Goal: Task Accomplishment & Management: Manage account settings

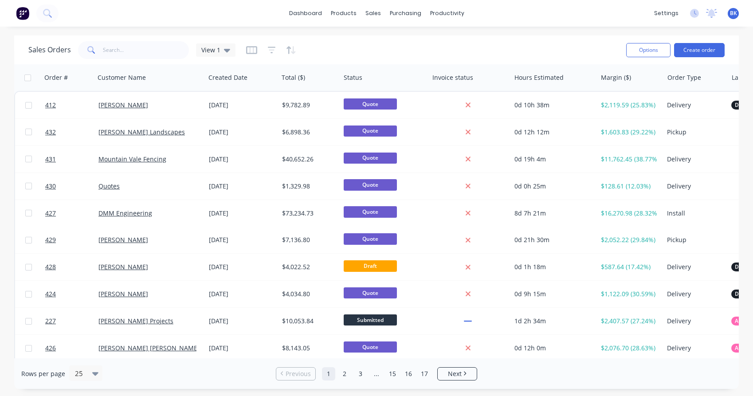
click at [173, 110] on div "[PERSON_NAME]" at bounding box center [150, 105] width 110 height 27
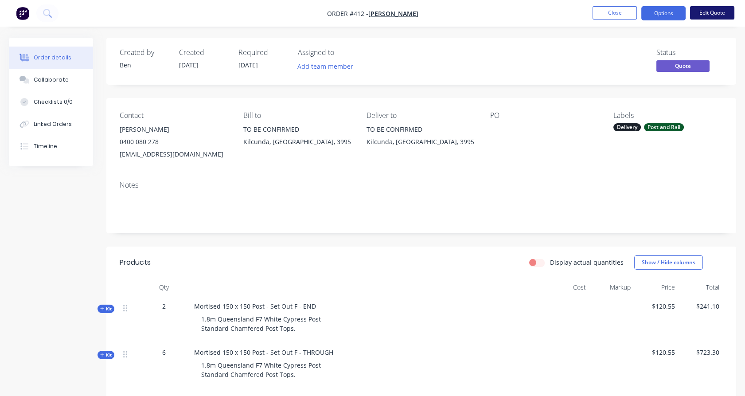
click at [714, 19] on button "Edit Quote" at bounding box center [712, 12] width 44 height 13
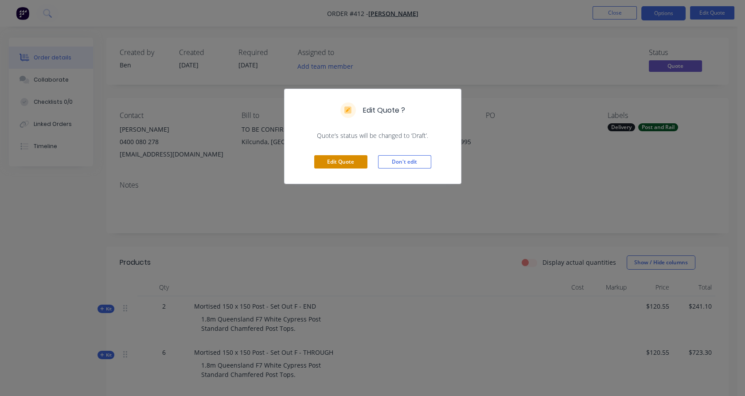
click at [341, 165] on button "Edit Quote" at bounding box center [340, 161] width 53 height 13
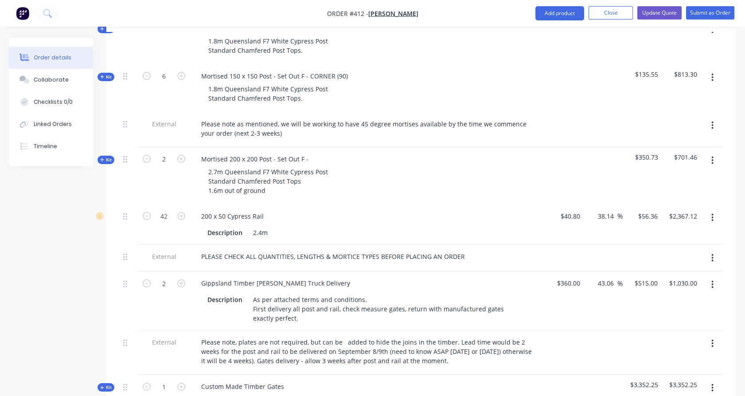
scroll to position [342, 0]
click at [145, 211] on icon "button" at bounding box center [147, 215] width 8 height 8
type input "41"
type input "$2,310.76"
click at [145, 211] on icon "button" at bounding box center [147, 215] width 8 height 8
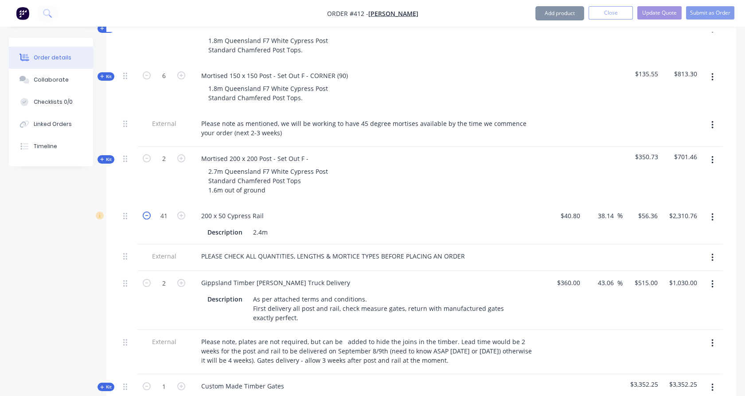
type input "40"
type input "$2,254.40"
click at [145, 211] on icon "button" at bounding box center [147, 215] width 8 height 8
type input "39"
type input "$2,198.04"
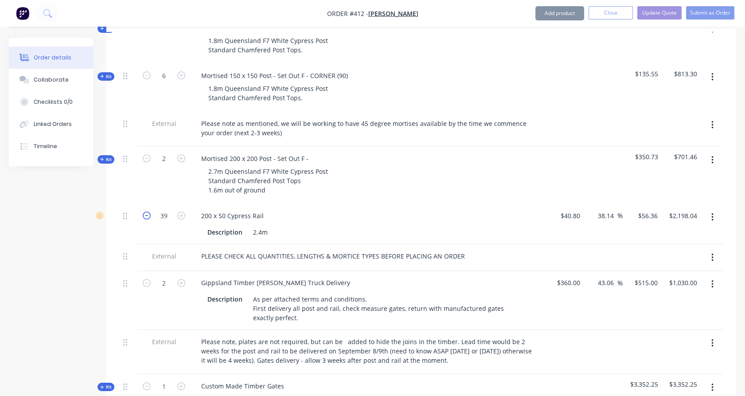
click at [145, 211] on icon "button" at bounding box center [147, 215] width 8 height 8
type input "38"
type input "$2,141.68"
click at [145, 211] on icon "button" at bounding box center [147, 215] width 8 height 8
type input "37"
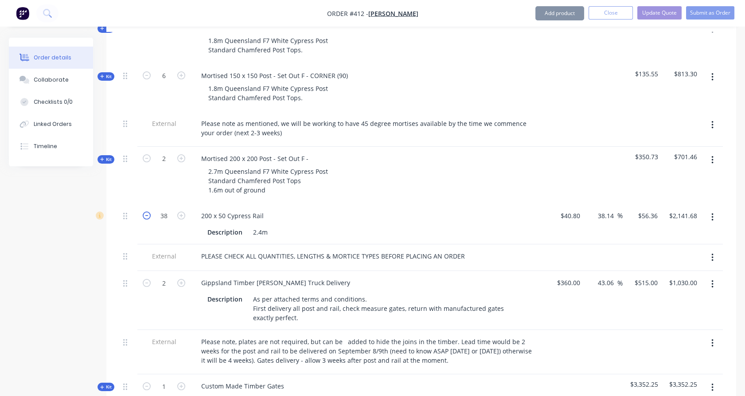
type input "$2,085.32"
click at [145, 211] on icon "button" at bounding box center [147, 215] width 8 height 8
type input "36"
type input "$2,028.96"
click at [145, 211] on icon "button" at bounding box center [147, 215] width 8 height 8
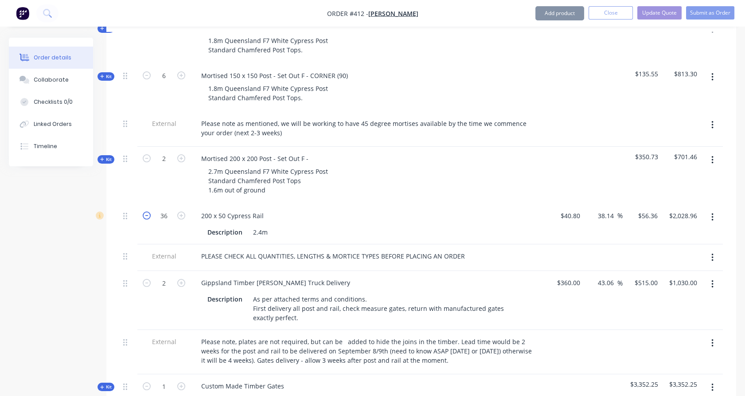
type input "35"
type input "$1,972.60"
click at [145, 211] on icon "button" at bounding box center [147, 215] width 8 height 8
type input "34"
type input "$1,916.24"
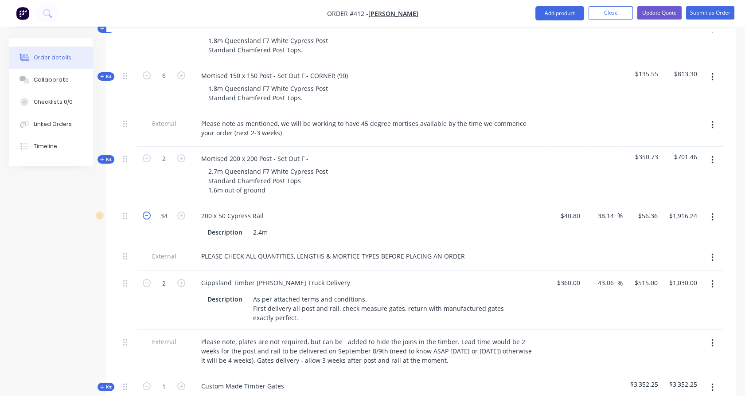
click at [145, 211] on icon "button" at bounding box center [147, 215] width 8 height 8
type input "33"
type input "$1,859.88"
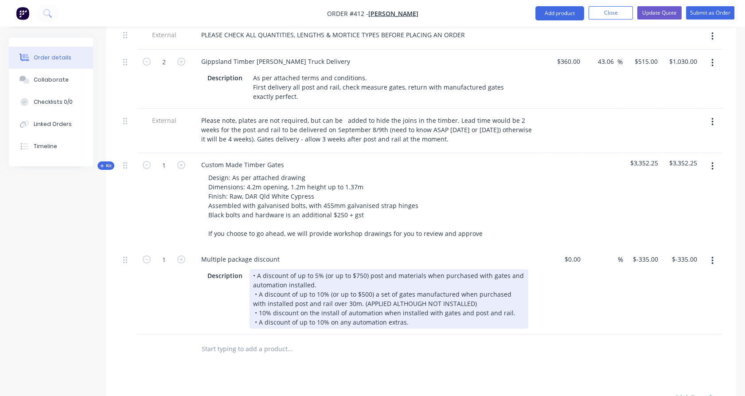
scroll to position [563, 0]
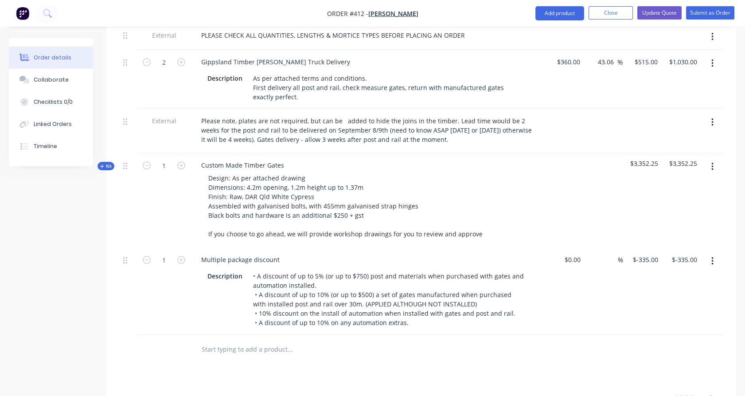
click at [248, 340] on input "text" at bounding box center [289, 349] width 177 height 18
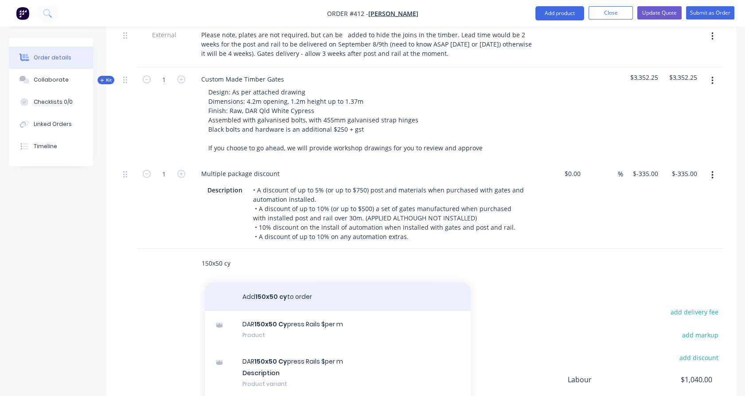
scroll to position [657, 0]
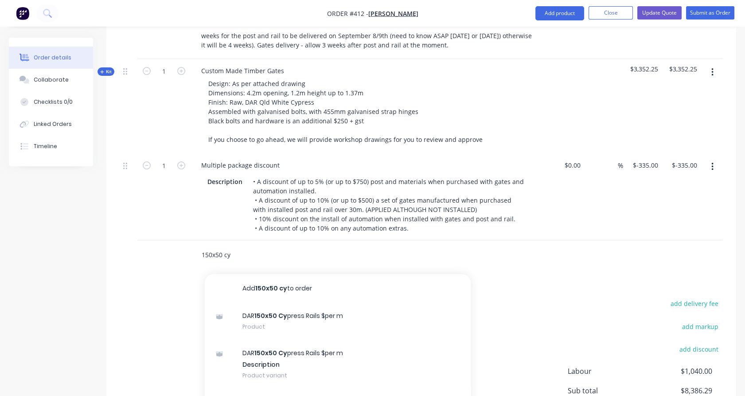
click at [246, 246] on input "150x50 cy" at bounding box center [289, 255] width 177 height 18
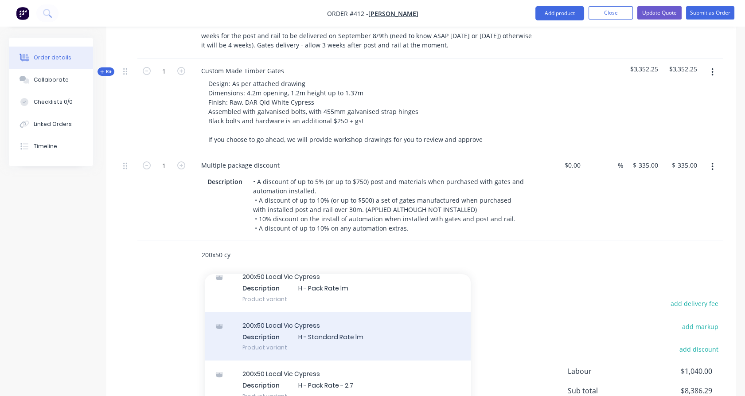
scroll to position [41, 0]
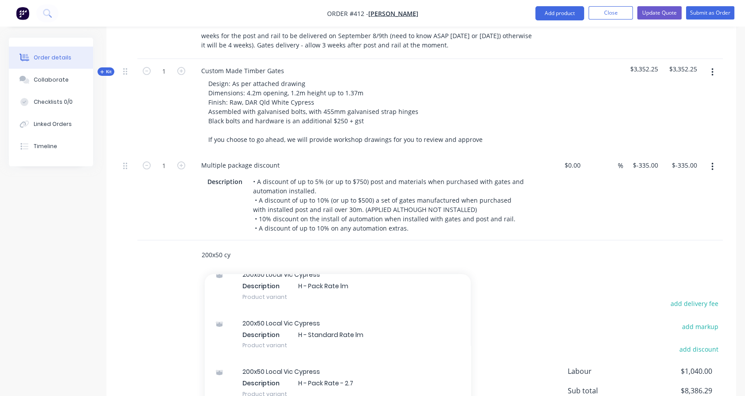
click at [216, 246] on input "200x50 cy" at bounding box center [289, 255] width 177 height 18
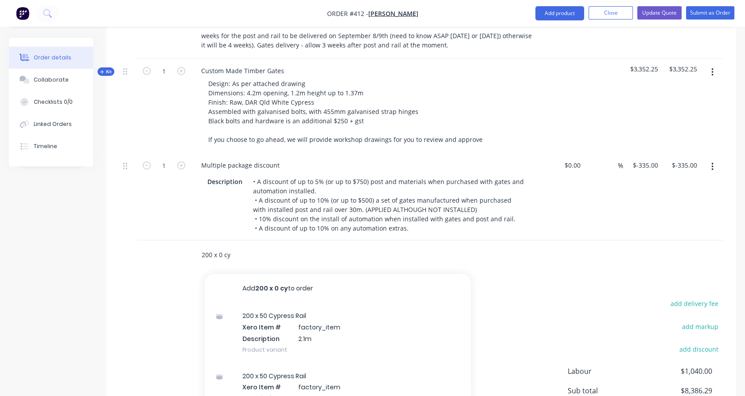
click at [219, 246] on input "200 x 0 cy" at bounding box center [289, 255] width 177 height 18
click at [241, 246] on input "200 x 0 cy" at bounding box center [289, 255] width 177 height 18
click at [202, 246] on input "200 x50 c" at bounding box center [289, 255] width 177 height 18
click at [216, 246] on input "200 x50 c" at bounding box center [289, 255] width 177 height 18
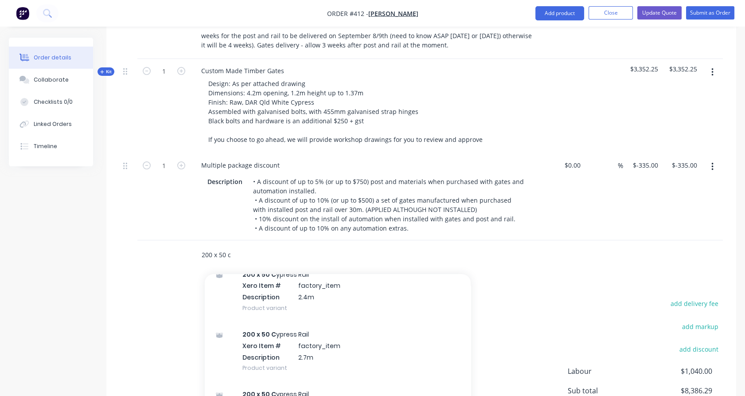
scroll to position [117, 0]
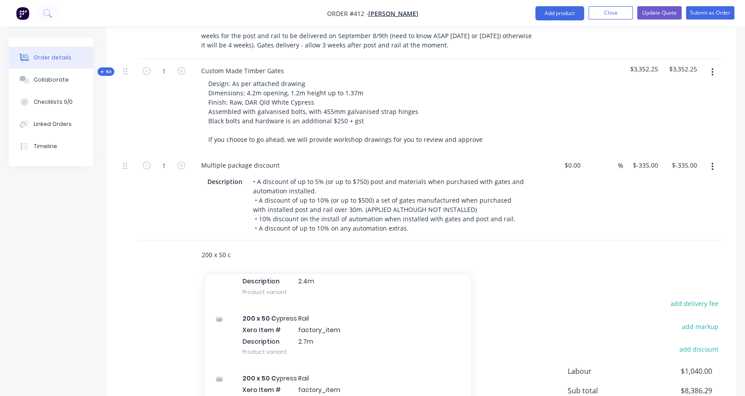
type input "200 x 50 c"
click at [300, 325] on div "200 x 50 C ypress Rail Xero Item # factory_item Description 2.7m Product variant" at bounding box center [338, 335] width 266 height 60
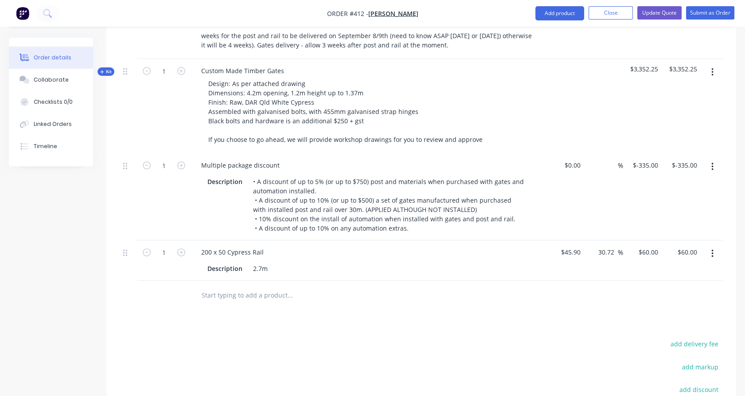
click at [170, 250] on div "1" at bounding box center [163, 260] width 53 height 40
click at [171, 240] on div "1" at bounding box center [163, 260] width 53 height 40
type input "9"
type input "$540.00"
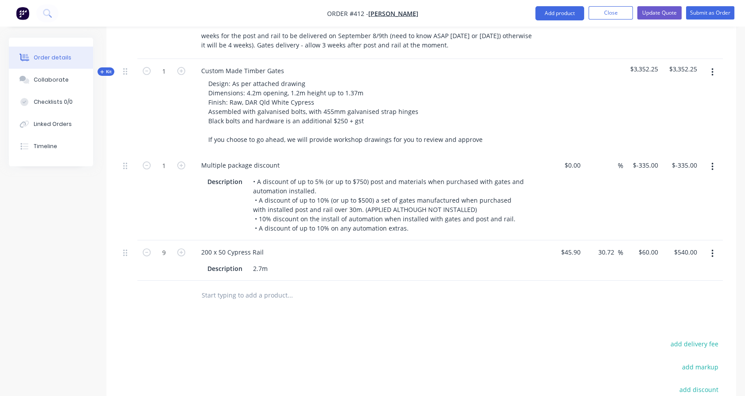
click at [169, 213] on div "1" at bounding box center [163, 196] width 53 height 87
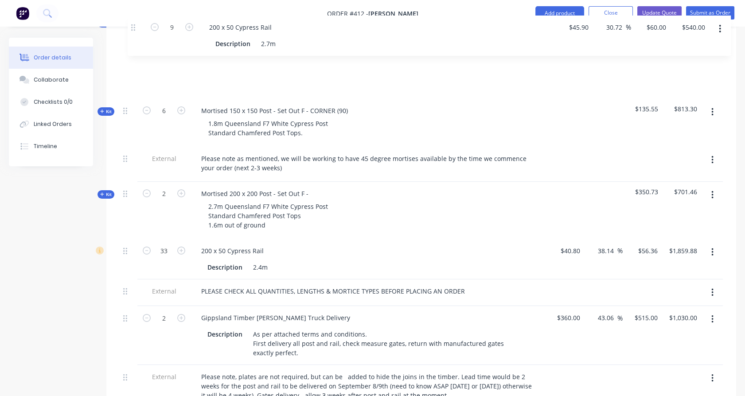
scroll to position [347, 0]
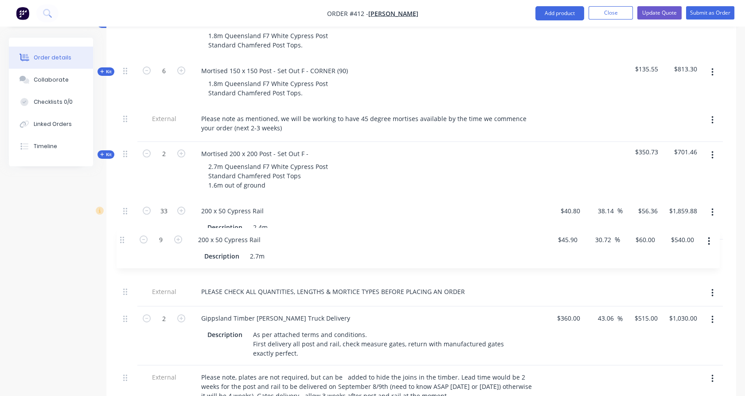
drag, startPoint x: 129, startPoint y: 241, endPoint x: 125, endPoint y: 238, distance: 4.7
click at [125, 238] on div "Kit 2 Mortised 150 x 150 Post - Set Out F - END 1.8m Queensland F7 White Cypres…" at bounding box center [421, 277] width 603 height 628
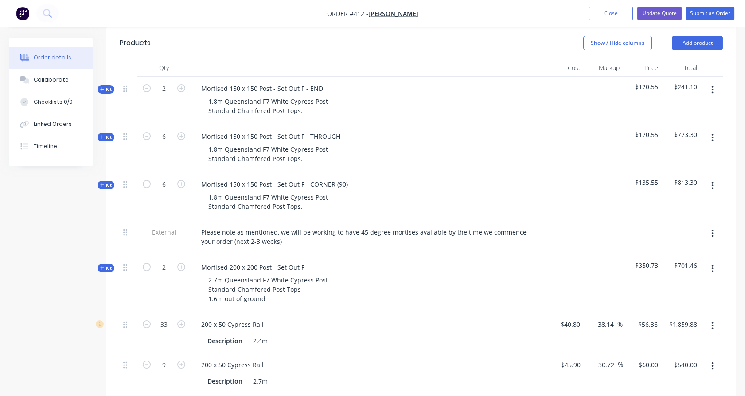
scroll to position [182, 0]
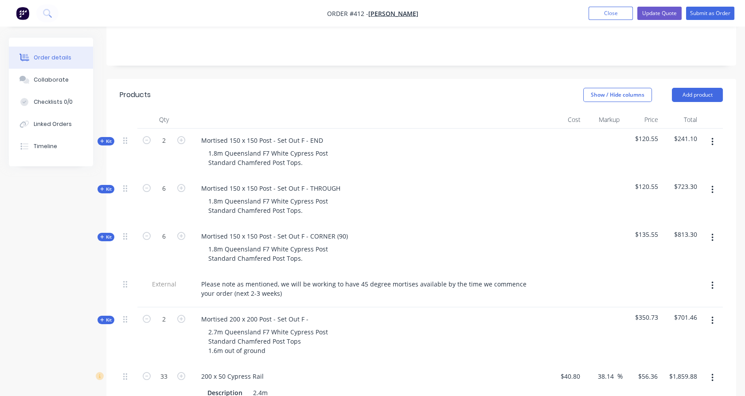
click at [714, 230] on button "button" at bounding box center [712, 238] width 21 height 16
click at [678, 308] on div "Delete" at bounding box center [681, 314] width 68 height 13
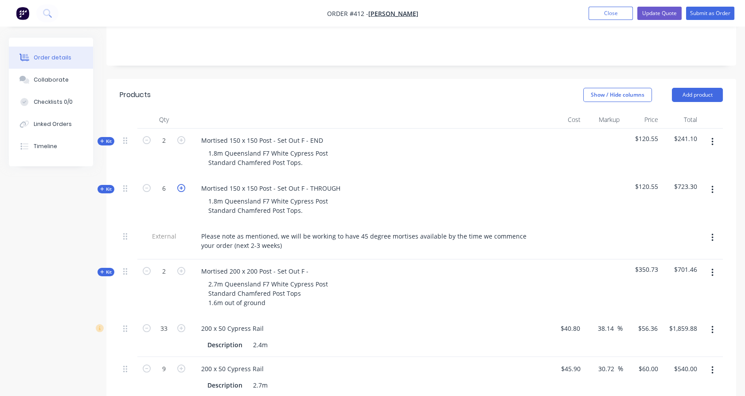
click at [184, 184] on icon "button" at bounding box center [181, 188] width 8 height 8
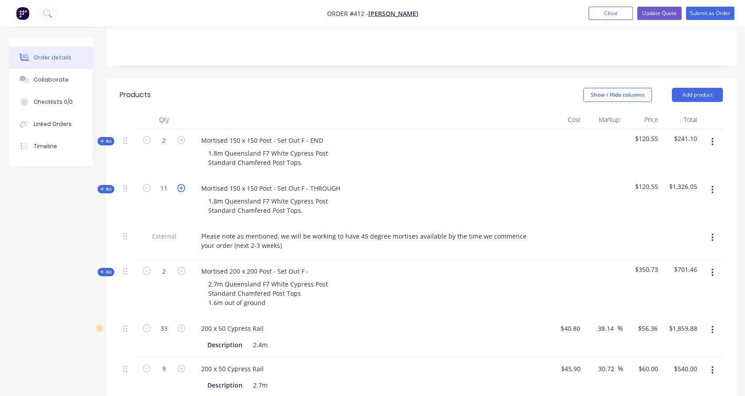
click at [184, 184] on icon "button" at bounding box center [181, 188] width 8 height 8
type input "12"
click at [167, 187] on div "12" at bounding box center [163, 200] width 53 height 48
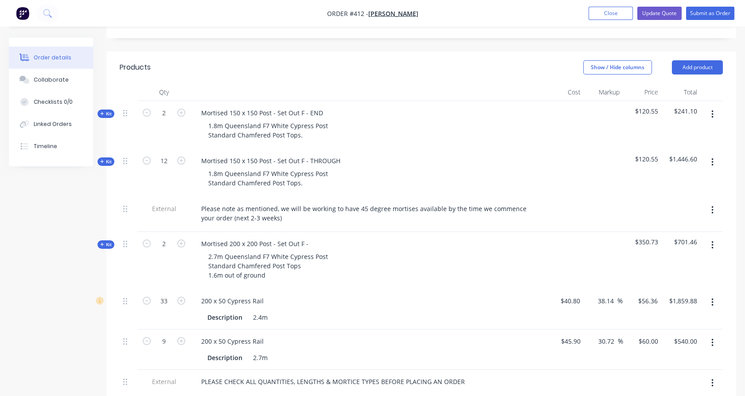
scroll to position [210, 0]
click at [709, 202] on button "button" at bounding box center [712, 210] width 21 height 16
click at [681, 244] on div "Delete" at bounding box center [681, 250] width 68 height 13
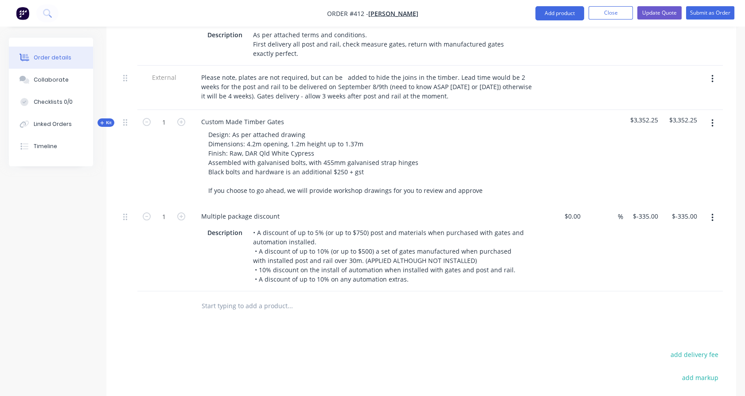
scroll to position [701, 0]
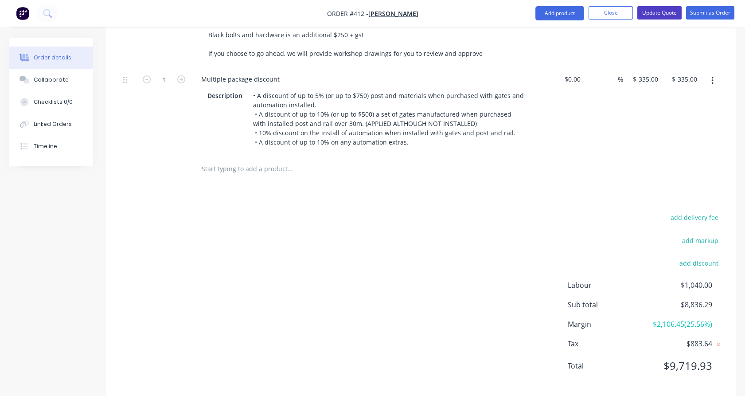
click at [663, 11] on button "Update Quote" at bounding box center [659, 12] width 44 height 13
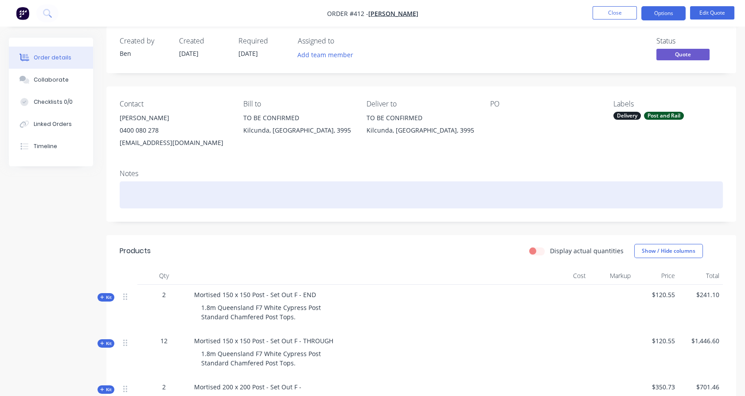
scroll to position [0, 0]
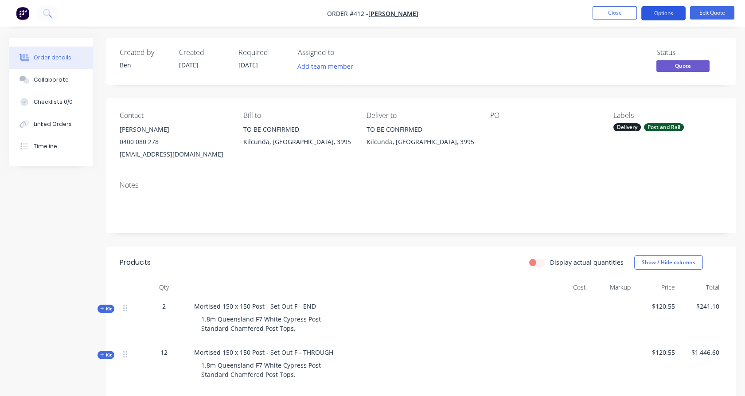
click at [650, 14] on button "Options" at bounding box center [663, 13] width 44 height 14
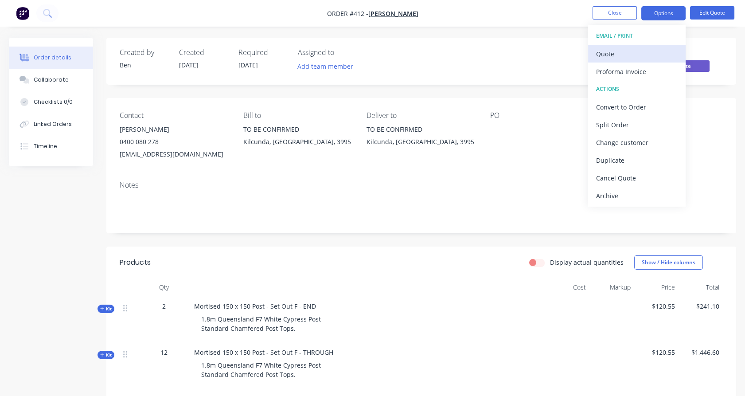
click at [621, 54] on div "Quote" at bounding box center [637, 53] width 82 height 13
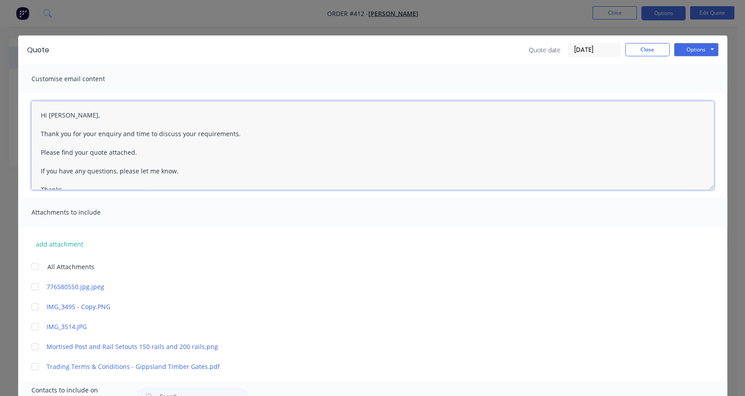
click at [101, 137] on textarea "Hi [PERSON_NAME], Thank you for your enquiry and time to discuss your requireme…" at bounding box center [372, 145] width 683 height 89
click at [82, 155] on textarea "Hi [PERSON_NAME], Thank you for your call earlier.. Please find your quote atta…" at bounding box center [372, 145] width 683 height 89
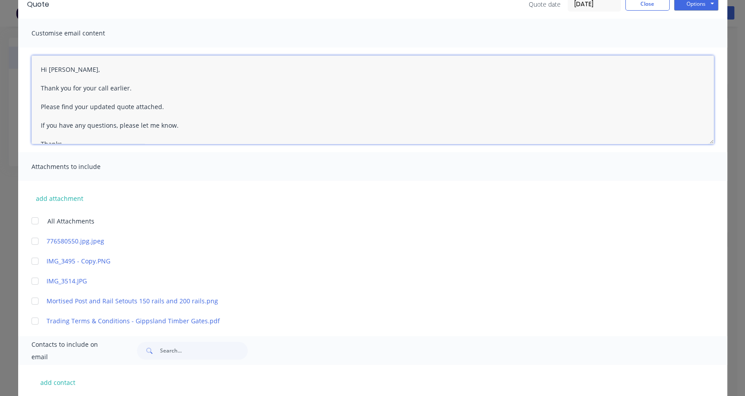
click at [34, 323] on div at bounding box center [35, 321] width 18 height 18
click at [31, 300] on div at bounding box center [35, 301] width 18 height 18
click at [30, 261] on div at bounding box center [35, 261] width 18 height 18
click at [33, 235] on div at bounding box center [35, 241] width 18 height 18
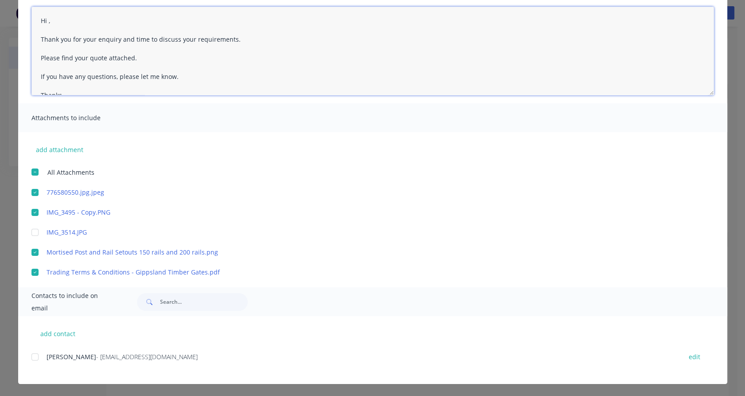
click at [32, 352] on div at bounding box center [35, 357] width 18 height 18
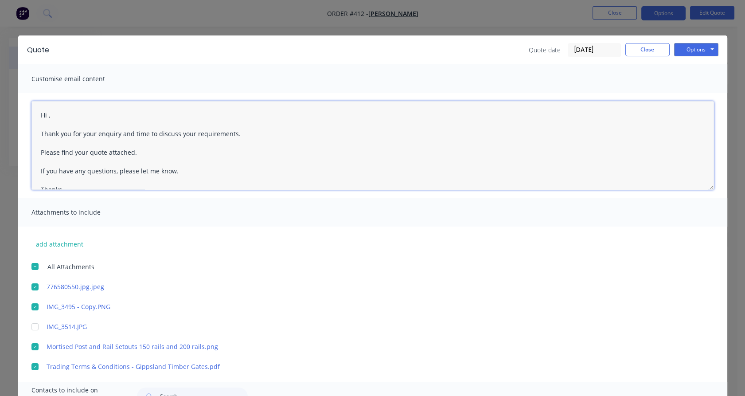
click at [43, 115] on textarea "Hi , Thank you for your enquiry and time to discuss your requirements. Please f…" at bounding box center [372, 145] width 683 height 89
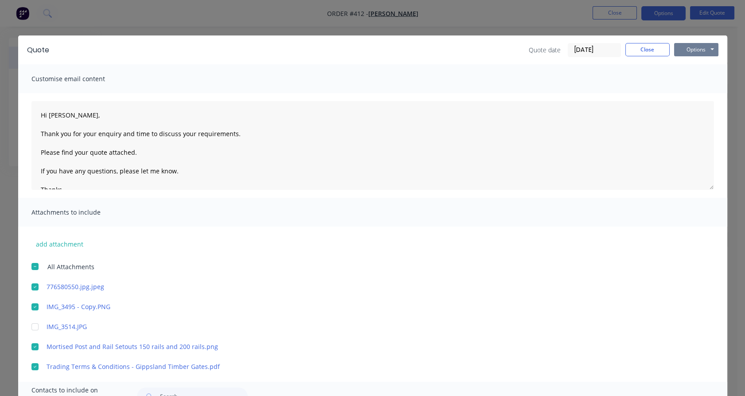
click at [682, 50] on button "Options" at bounding box center [696, 49] width 44 height 13
click at [692, 94] on button "Email" at bounding box center [702, 94] width 57 height 15
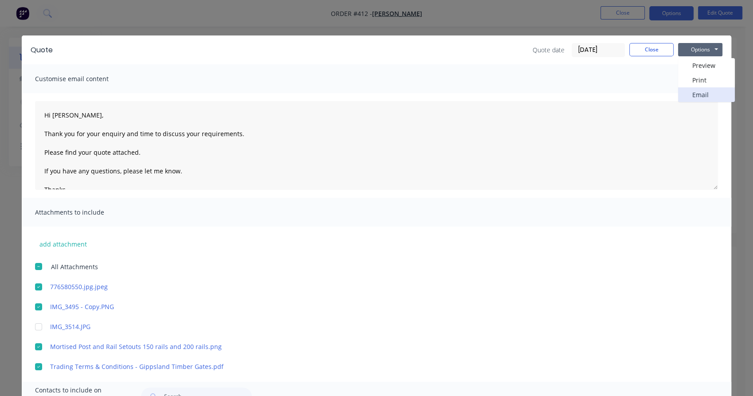
type textarea "Hi , Thank you for your enquiry and time to discuss your requirements. Please f…"
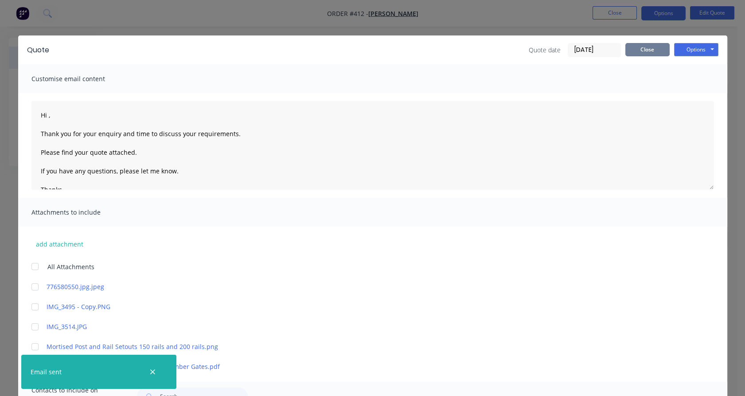
click at [649, 50] on button "Close" at bounding box center [647, 49] width 44 height 13
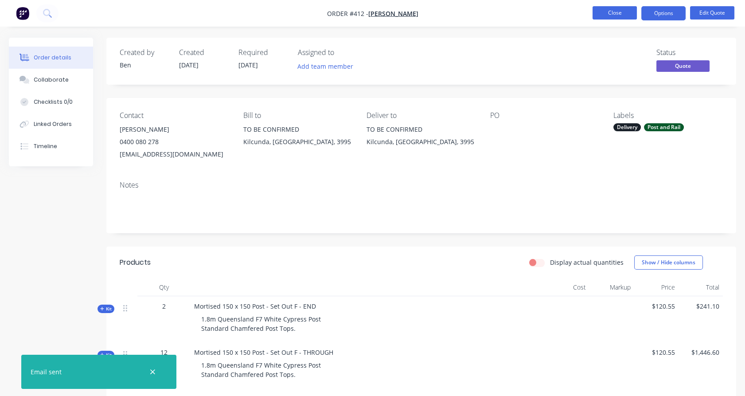
click at [619, 7] on button "Close" at bounding box center [615, 12] width 44 height 13
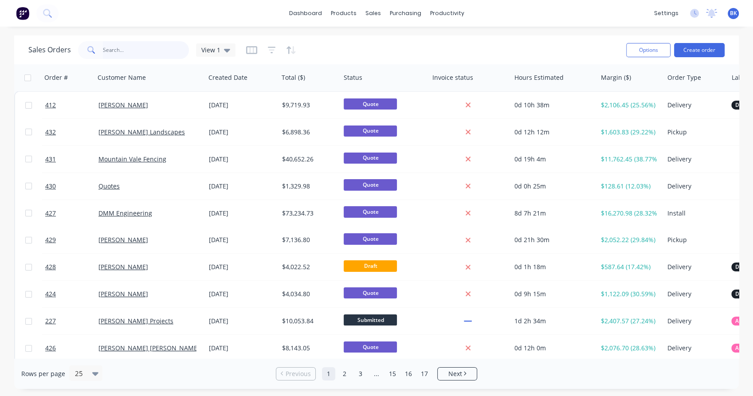
click at [138, 50] on input "text" at bounding box center [146, 50] width 86 height 18
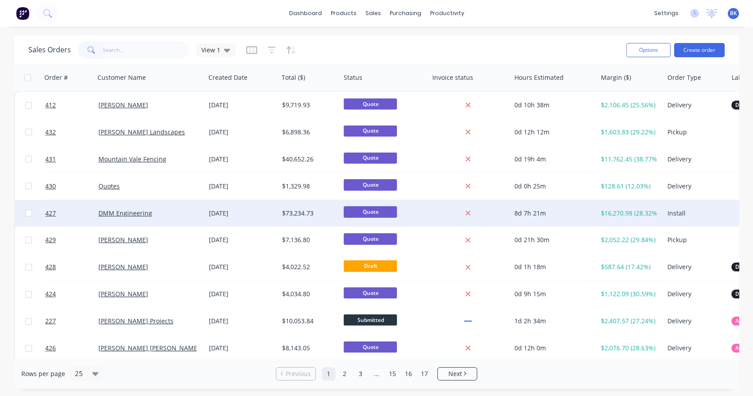
click at [167, 213] on div "DMM Engineering" at bounding box center [147, 213] width 98 height 9
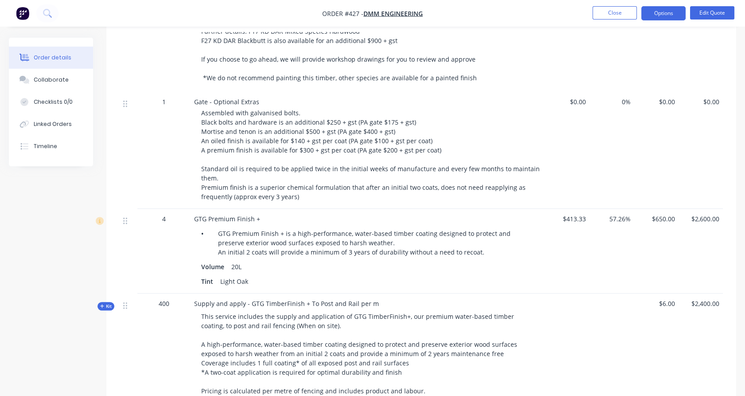
scroll to position [976, 0]
drag, startPoint x: 299, startPoint y: 276, endPoint x: 149, endPoint y: -51, distance: 359.1
